Goal: Task Accomplishment & Management: Manage account settings

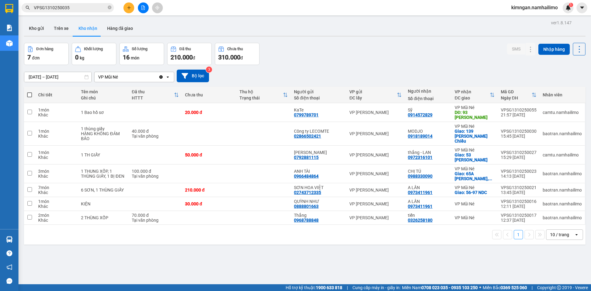
click at [59, 24] on button "Trên xe" at bounding box center [61, 28] width 25 height 15
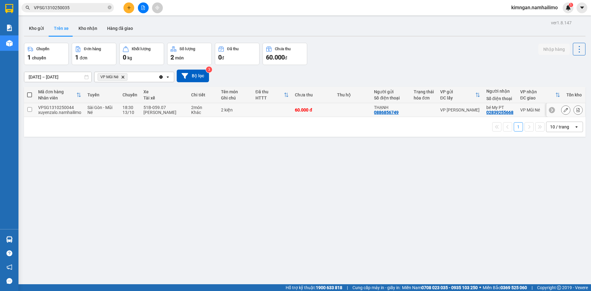
click at [550, 110] on icon at bounding box center [552, 110] width 4 height 4
click at [580, 109] on icon at bounding box center [582, 110] width 4 height 4
click at [564, 111] on icon at bounding box center [566, 110] width 4 height 4
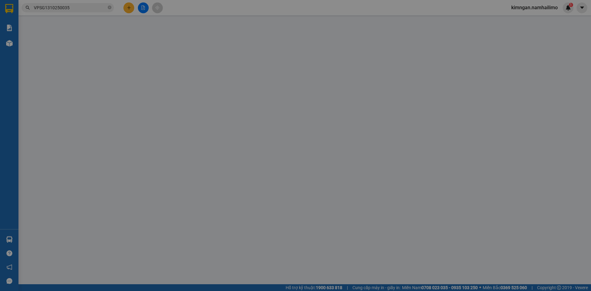
type input "0886856749"
type input "THẠNH"
type input "02839255668"
type input "bé My PT"
type input "60.000"
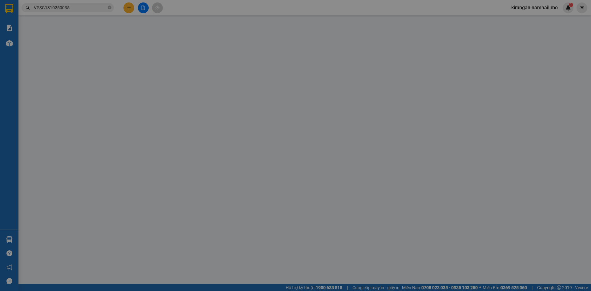
type input "60.000"
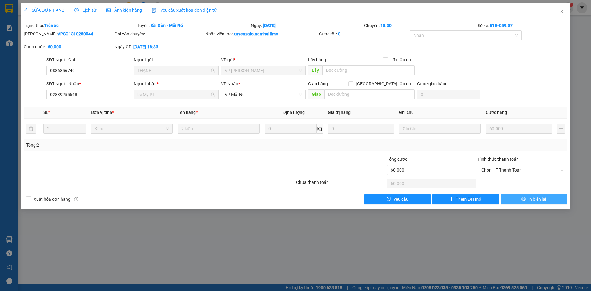
click at [523, 199] on icon "printer" at bounding box center [524, 199] width 4 height 4
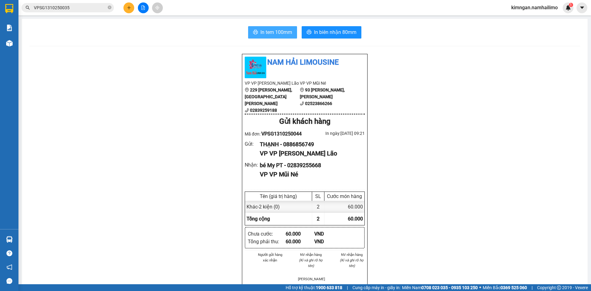
click at [274, 35] on span "In tem 100mm" at bounding box center [277, 32] width 32 height 8
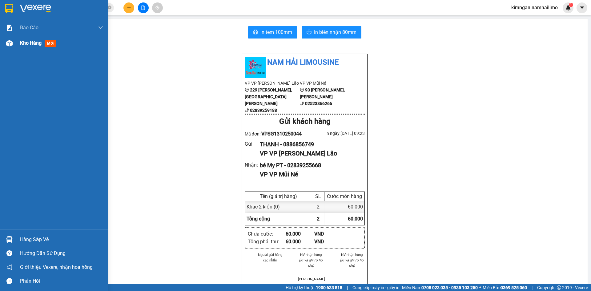
click at [18, 45] on div "Kho hàng mới" at bounding box center [54, 42] width 108 height 15
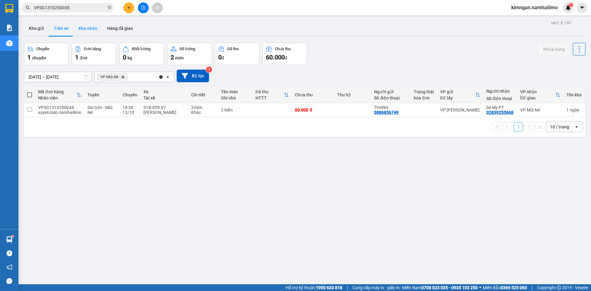
click at [81, 31] on button "Kho nhận" at bounding box center [88, 28] width 29 height 15
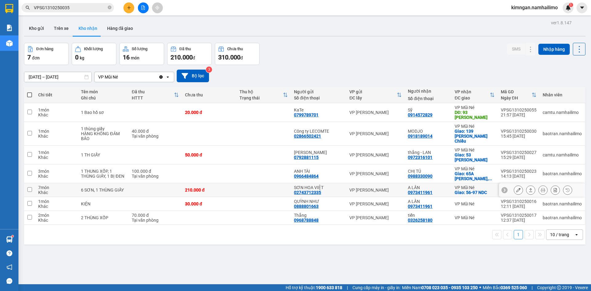
click at [517, 188] on icon at bounding box center [519, 190] width 4 height 4
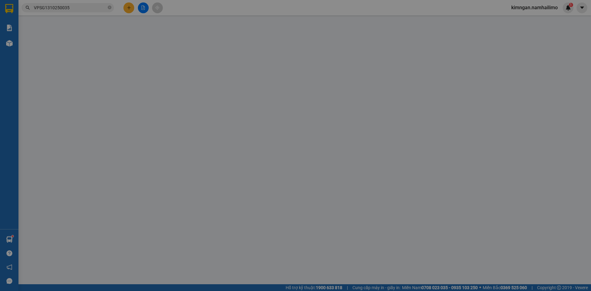
type input "02743712335"
type input "SƠN HOA VIỆT"
type input "0973411961"
type input "A LÂN"
checkbox input "true"
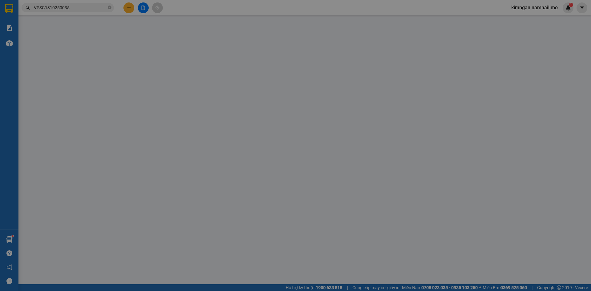
type input "56-97 NDC"
type input "210.000"
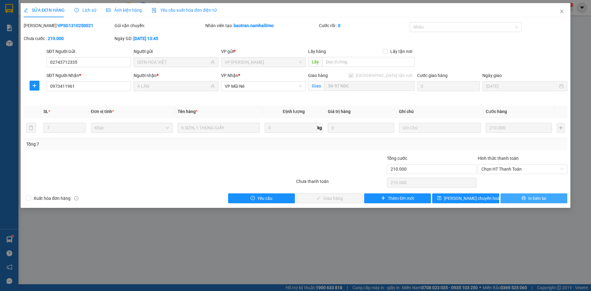
click at [518, 200] on button "In biên lai" at bounding box center [534, 198] width 67 height 10
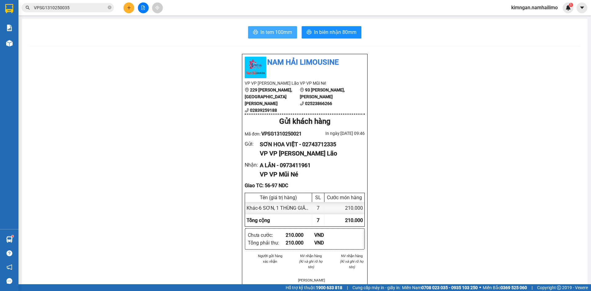
click at [262, 30] on span "In tem 100mm" at bounding box center [277, 32] width 32 height 8
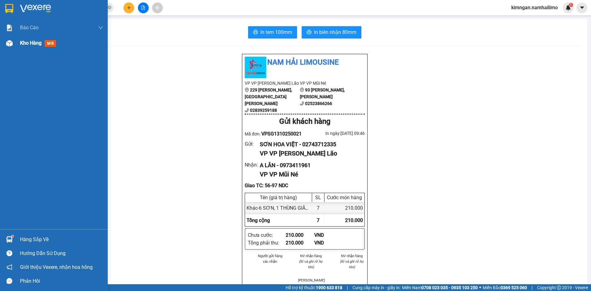
click at [32, 45] on span "Kho hàng" at bounding box center [31, 43] width 22 height 6
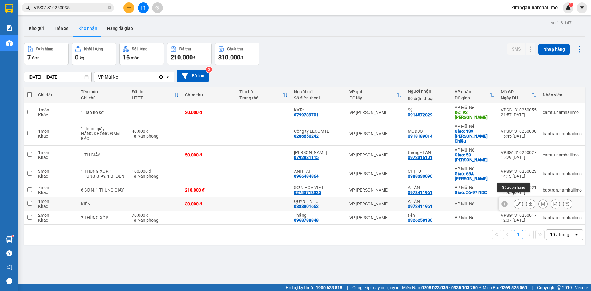
click at [517, 202] on icon at bounding box center [519, 204] width 4 height 4
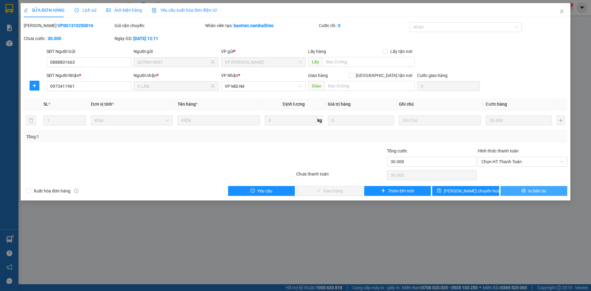
click at [534, 191] on span "In biên lai" at bounding box center [538, 191] width 18 height 7
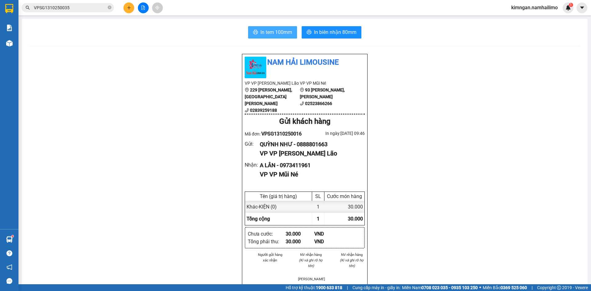
click at [274, 35] on span "In tem 100mm" at bounding box center [277, 32] width 32 height 8
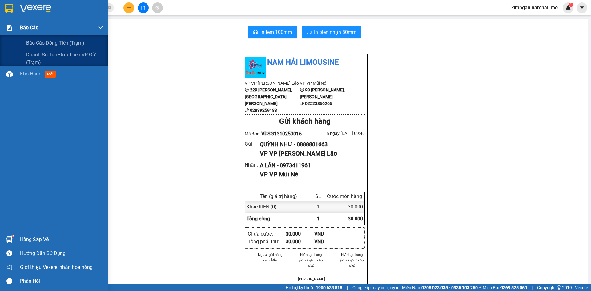
click at [31, 28] on span "Báo cáo" at bounding box center [29, 28] width 18 height 8
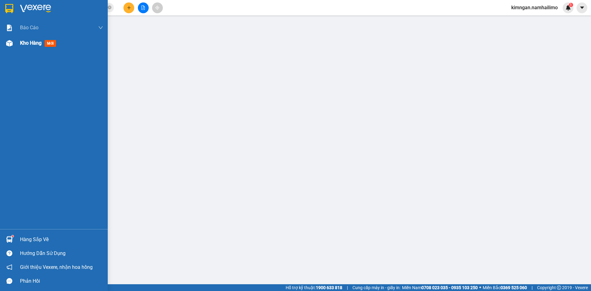
click at [12, 46] on img at bounding box center [9, 43] width 6 height 6
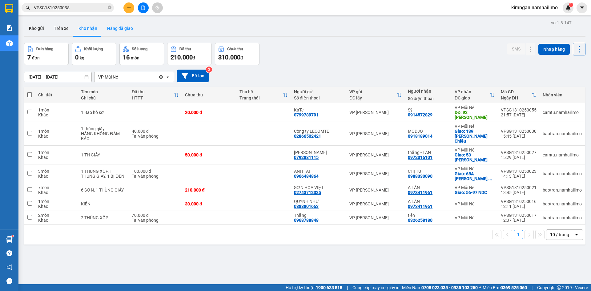
click at [107, 27] on button "Hàng đã giao" at bounding box center [120, 28] width 36 height 15
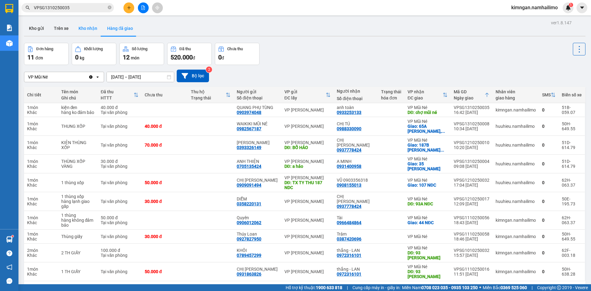
click at [82, 25] on button "Kho nhận" at bounding box center [88, 28] width 29 height 15
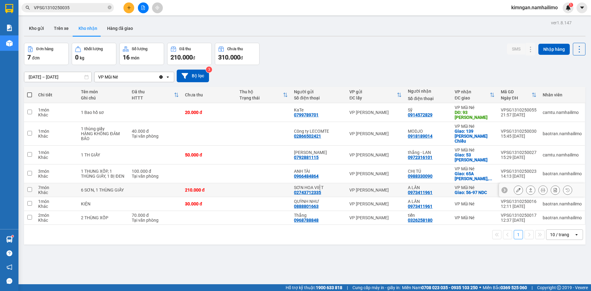
click at [421, 190] on div "0973411961" at bounding box center [420, 192] width 25 height 5
copy div "0973411961"
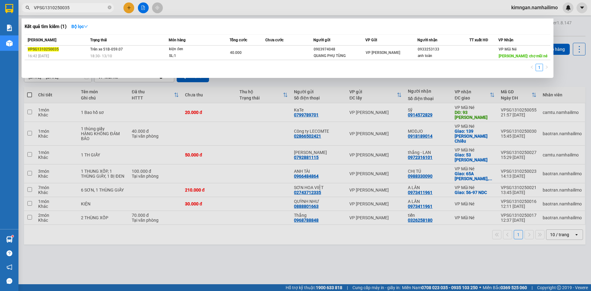
click at [99, 6] on input "VPSG1310250035" at bounding box center [70, 7] width 73 height 7
click at [108, 8] on icon "close-circle" at bounding box center [110, 8] width 4 height 4
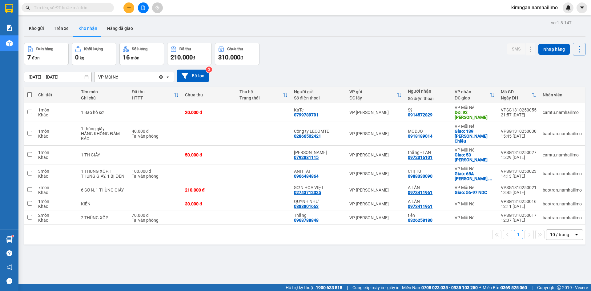
click at [94, 9] on input "text" at bounding box center [70, 7] width 73 height 7
paste input "0973411961"
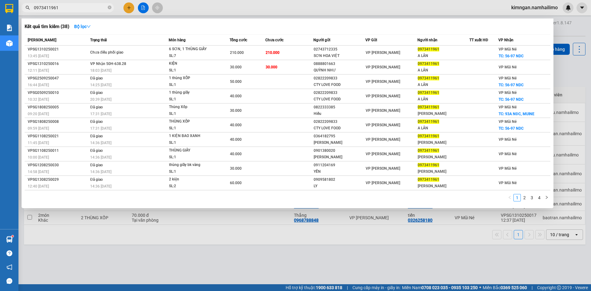
type input "0973411961"
click at [415, 254] on div at bounding box center [295, 145] width 591 height 291
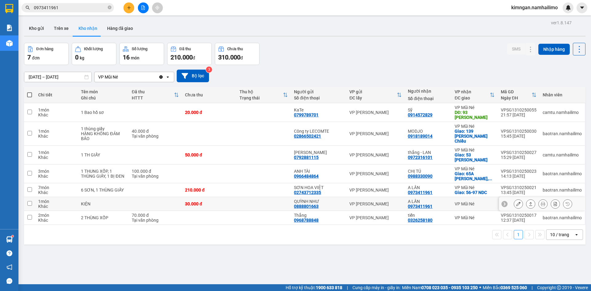
click at [517, 202] on icon at bounding box center [519, 204] width 4 height 4
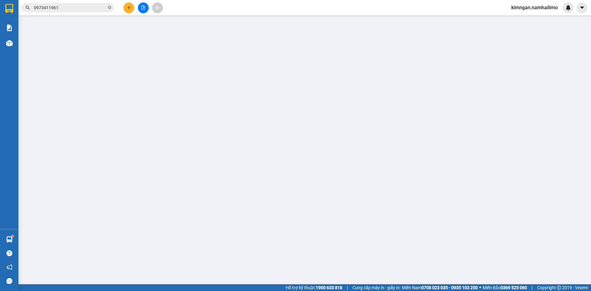
type input "0888801663"
type input "QUỲNH NHƯ"
type input "0973411961"
type input "A LÂN"
type input "30.000"
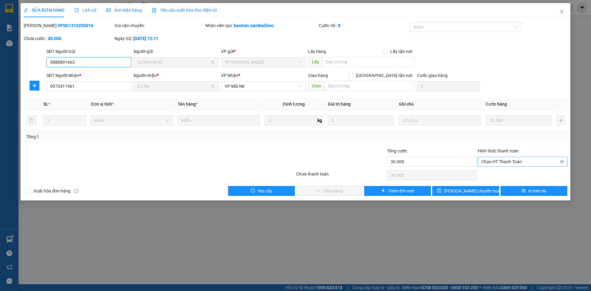
click at [508, 162] on span "Chọn HT Thanh Toán" at bounding box center [523, 161] width 82 height 9
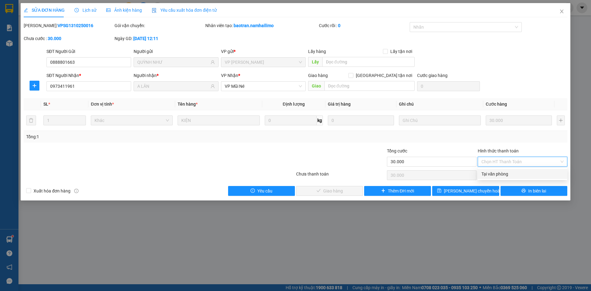
click at [510, 181] on div "Chọn HT Thanh Toán" at bounding box center [523, 175] width 91 height 12
click at [510, 175] on div "Chọn HT Thanh Toán" at bounding box center [523, 175] width 91 height 12
click at [508, 163] on span "Chọn HT Thanh Toán" at bounding box center [523, 161] width 82 height 9
click at [509, 174] on div "Tại văn phòng" at bounding box center [523, 174] width 82 height 7
type input "0"
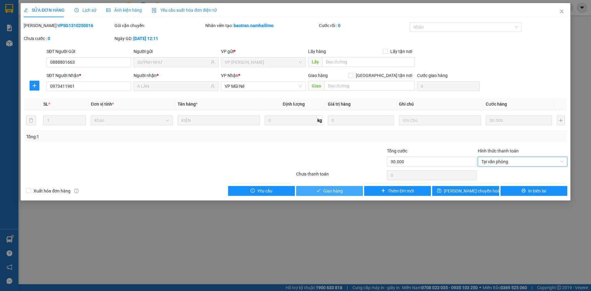
click at [351, 189] on button "Giao hàng" at bounding box center [329, 191] width 67 height 10
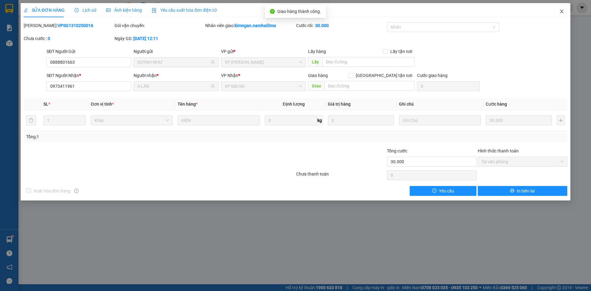
click at [560, 12] on icon "close" at bounding box center [562, 11] width 5 height 5
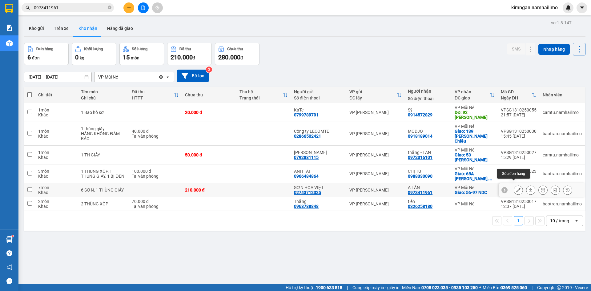
click at [517, 188] on icon at bounding box center [519, 190] width 4 height 4
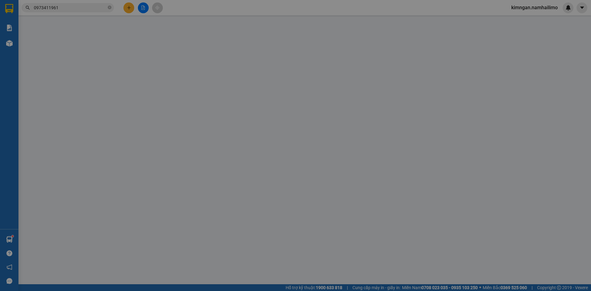
type input "02743712335"
type input "SƠN HOA VIỆT"
type input "0973411961"
type input "A LÂN"
checkbox input "true"
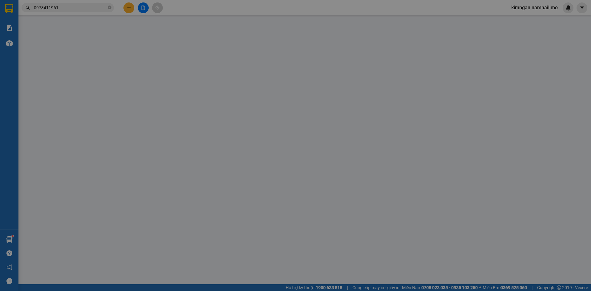
type input "56-97 NDC"
type input "210.000"
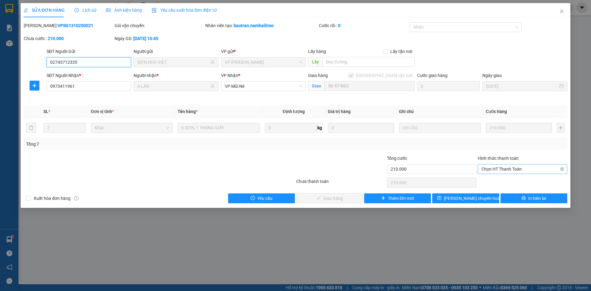
click at [494, 169] on span "Chọn HT Thanh Toán" at bounding box center [523, 169] width 82 height 9
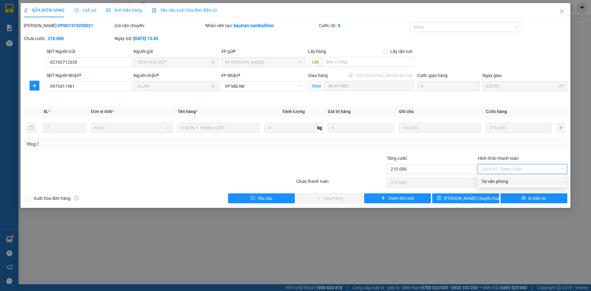
click at [499, 180] on div "Tại văn phòng" at bounding box center [523, 181] width 82 height 7
type input "0"
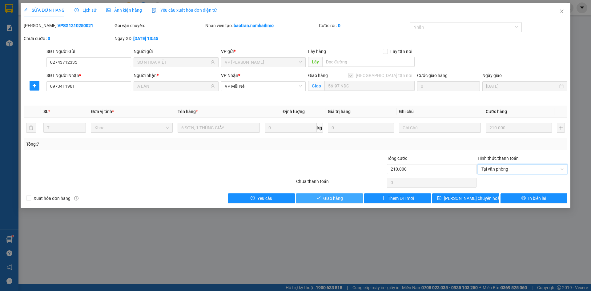
click at [343, 199] on span "Giao hàng" at bounding box center [333, 198] width 20 height 7
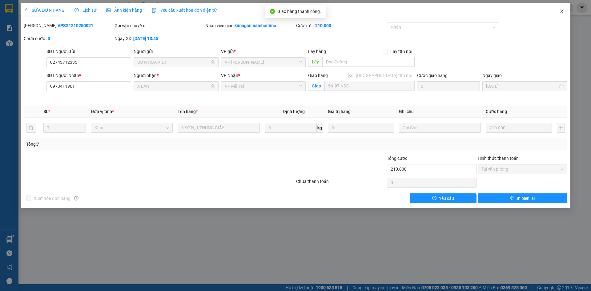
click at [562, 14] on span "Close" at bounding box center [562, 11] width 17 height 17
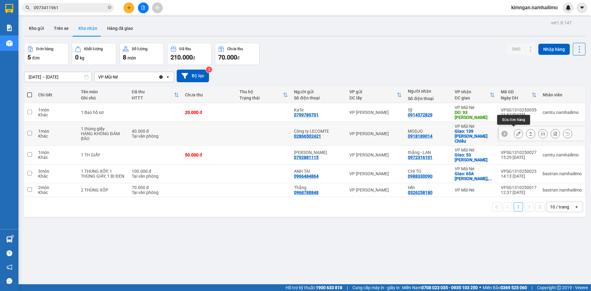
click at [517, 133] on button at bounding box center [518, 133] width 9 height 11
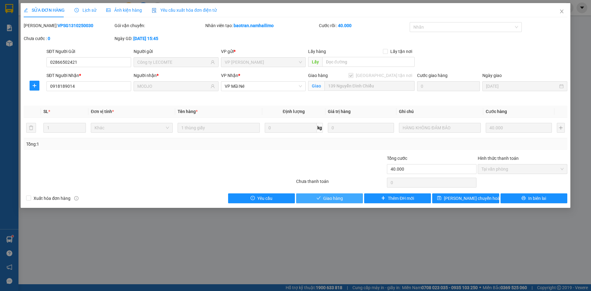
click at [346, 199] on button "Giao hàng" at bounding box center [329, 198] width 67 height 10
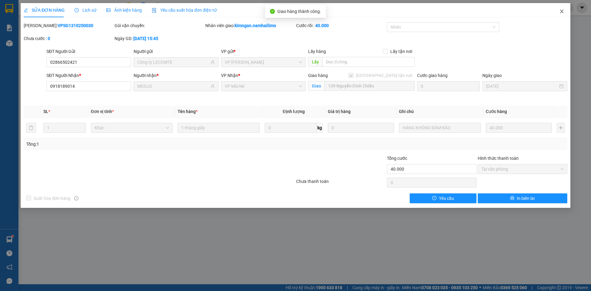
click at [561, 6] on span "Close" at bounding box center [562, 11] width 17 height 17
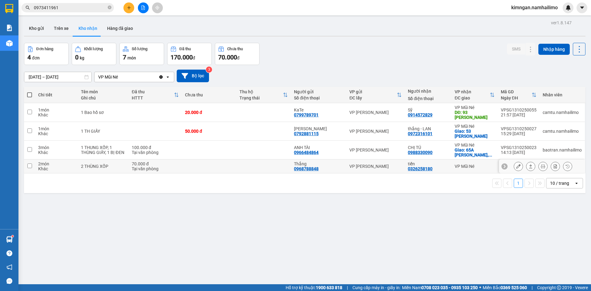
click at [518, 169] on div at bounding box center [518, 166] width 9 height 9
click at [517, 167] on icon at bounding box center [519, 166] width 4 height 4
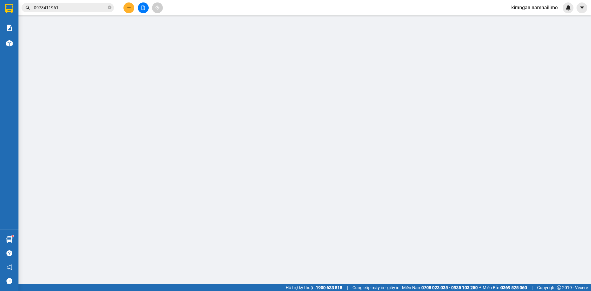
type input "0968788848"
type input "Thắng"
type input "0326258180"
type input "tiến"
type input "70.000"
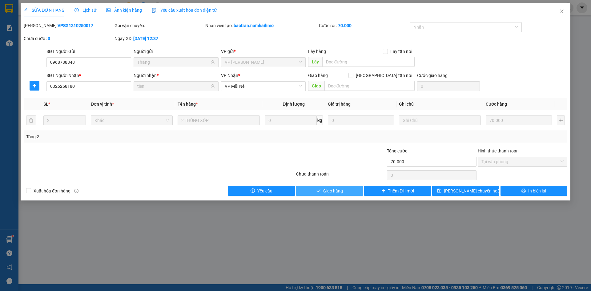
click at [333, 192] on span "Giao hàng" at bounding box center [333, 191] width 20 height 7
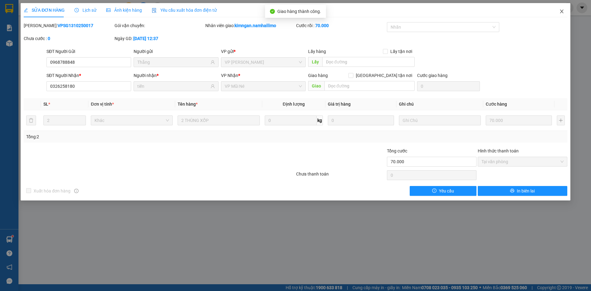
click at [560, 12] on icon "close" at bounding box center [562, 11] width 5 height 5
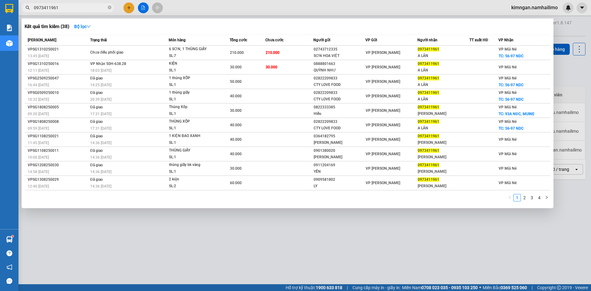
click at [89, 10] on input "0973411961" at bounding box center [70, 7] width 73 height 7
click at [75, 28] on strong "Bộ lọc" at bounding box center [82, 26] width 17 height 5
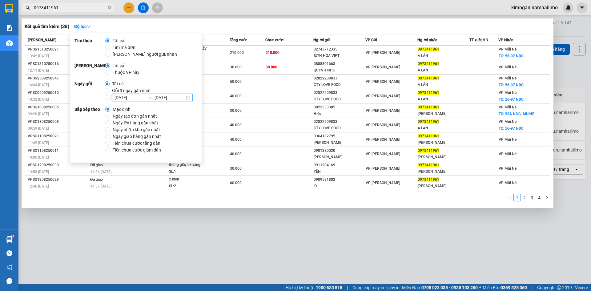
click at [117, 96] on input "[DATE]" at bounding box center [130, 97] width 30 height 7
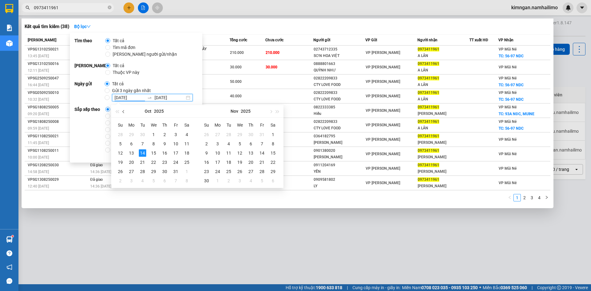
click at [125, 112] on button "button" at bounding box center [123, 111] width 7 height 12
type input "[DATE]"
click at [144, 135] on div "2" at bounding box center [142, 134] width 7 height 7
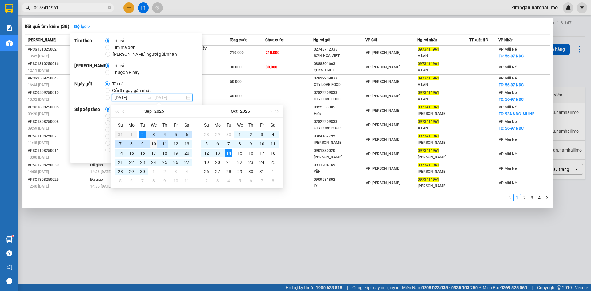
type input "[DATE]"
click at [150, 144] on div "10" at bounding box center [153, 143] width 7 height 7
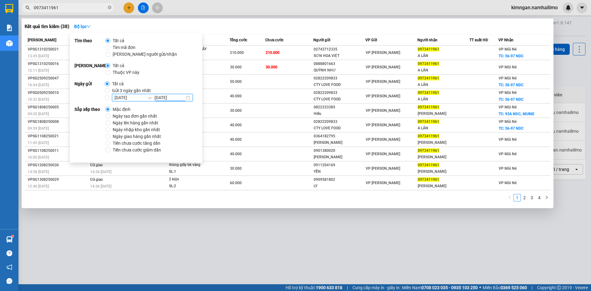
click at [210, 220] on div at bounding box center [295, 145] width 591 height 291
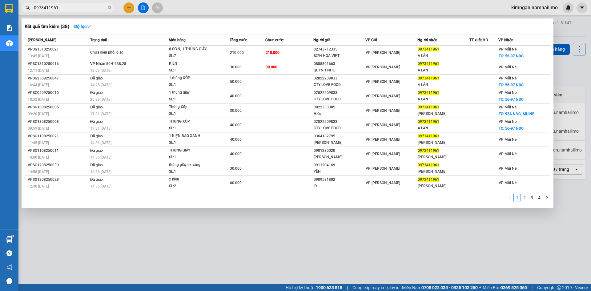
click at [66, 8] on input "0973411961" at bounding box center [70, 7] width 73 height 7
click at [525, 200] on link "2" at bounding box center [525, 197] width 7 height 7
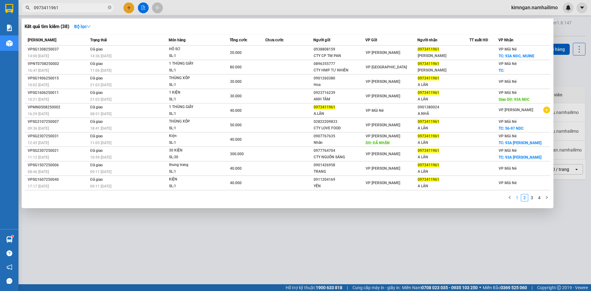
click at [519, 199] on link "1" at bounding box center [517, 197] width 7 height 7
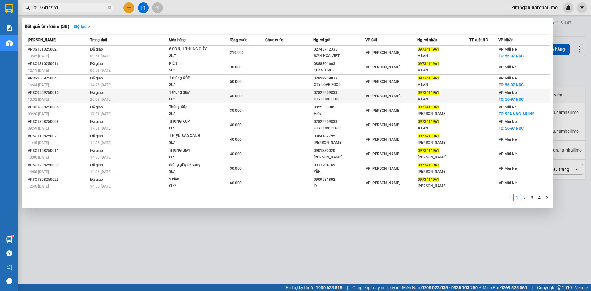
click at [332, 97] on div "CTY LOVE FOOD" at bounding box center [339, 99] width 51 height 6
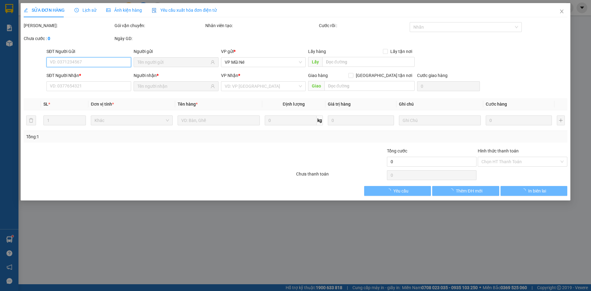
type input "02822209833"
type input "CTY LOVE FOOD"
type input "0973411961"
type input "A LÂN"
checkbox input "true"
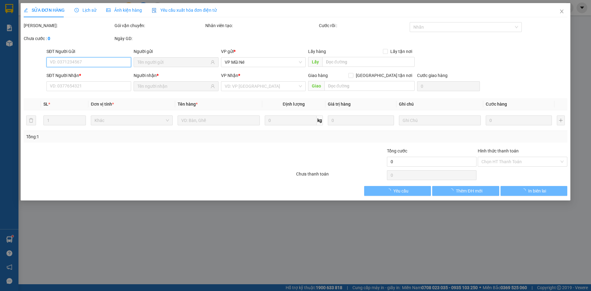
type input "56-97 NDC"
type input "10.000"
type input "40.000"
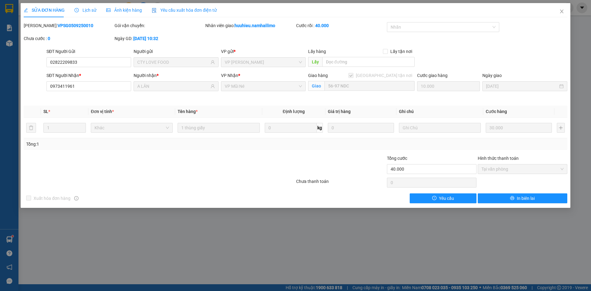
click at [86, 11] on span "Lịch sử" at bounding box center [86, 10] width 22 height 5
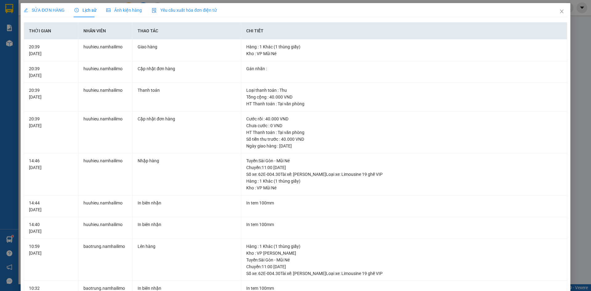
click at [44, 8] on span "SỬA ĐƠN HÀNG" at bounding box center [44, 10] width 41 height 5
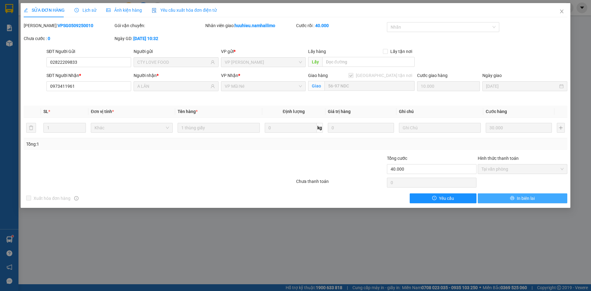
click at [514, 200] on icon "printer" at bounding box center [512, 198] width 4 height 4
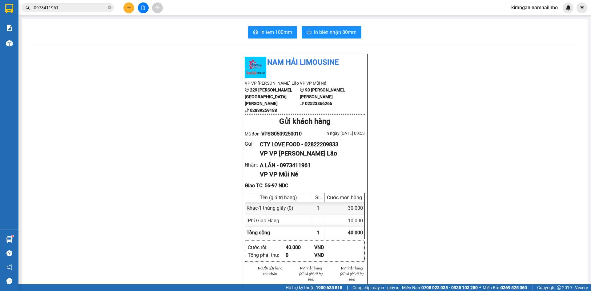
click at [269, 43] on div "In tem 100mm In biên nhận 80mm Nam Hải Limousine VP VP [PERSON_NAME] Lão [STREE…" at bounding box center [305, 292] width 566 height 546
click at [269, 36] on span "In tem 100mm" at bounding box center [277, 32] width 32 height 8
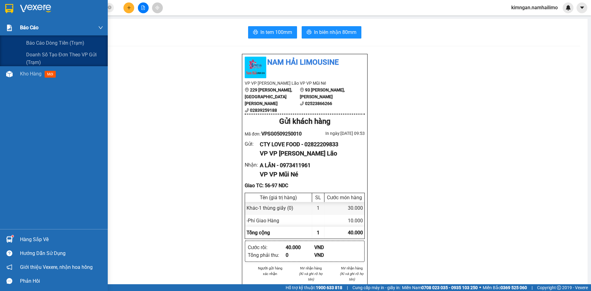
click at [14, 28] on div at bounding box center [9, 27] width 11 height 11
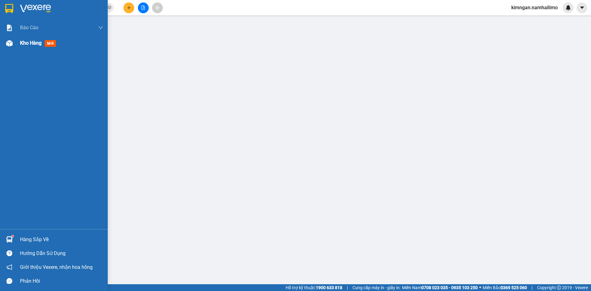
click at [35, 49] on div "Kho hàng mới" at bounding box center [61, 42] width 83 height 15
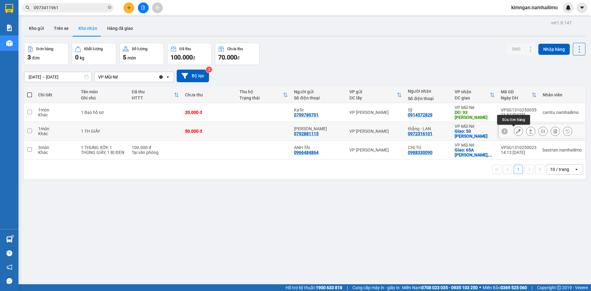
click at [517, 131] on icon at bounding box center [519, 131] width 4 height 4
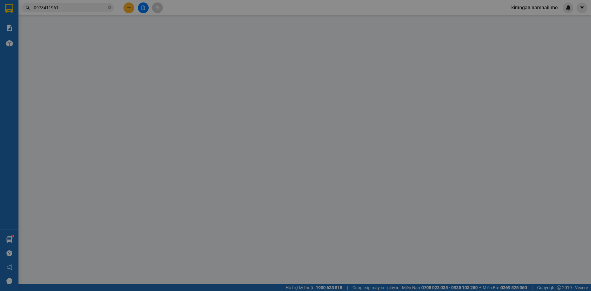
type input "0792881115"
type input "[PERSON_NAME]"
type input "0972316101"
type input "thắng - LAN"
checkbox input "true"
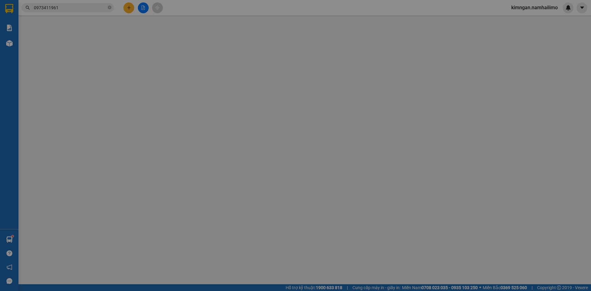
type input "53 [PERSON_NAME]"
type input "10.000"
type input "50.000"
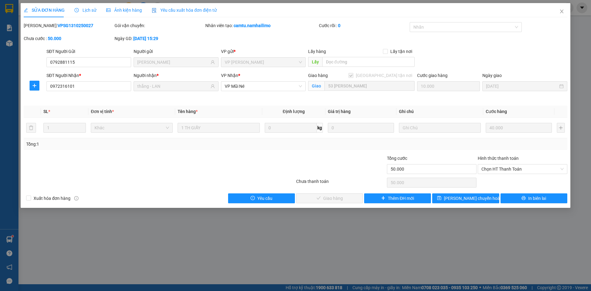
click at [502, 163] on div "Hình thức thanh toán" at bounding box center [523, 159] width 90 height 9
click at [502, 166] on span "Chọn HT Thanh Toán" at bounding box center [523, 169] width 82 height 9
click at [495, 181] on div "Tại văn phòng" at bounding box center [523, 181] width 82 height 7
type input "0"
click at [348, 199] on button "Giao hàng" at bounding box center [329, 198] width 67 height 10
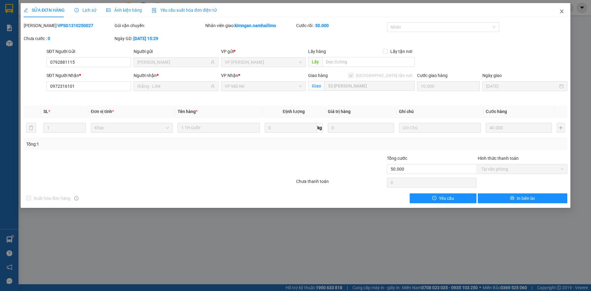
click at [563, 12] on icon "close" at bounding box center [562, 11] width 5 height 5
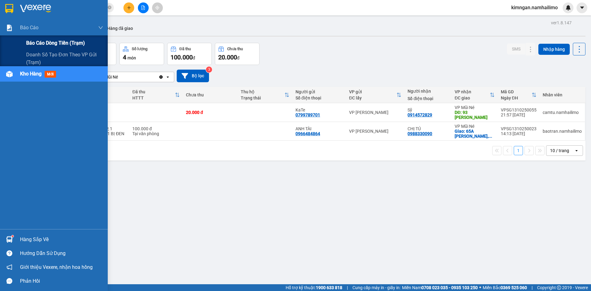
click at [40, 44] on span "Báo cáo dòng tiền (trạm)" at bounding box center [55, 43] width 59 height 8
